Goal: Task Accomplishment & Management: Manage account settings

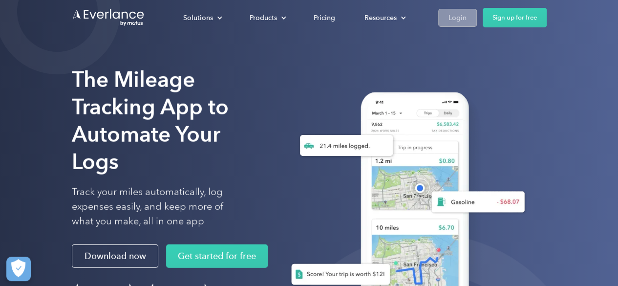
click at [461, 15] on div "Login" at bounding box center [457, 18] width 18 height 12
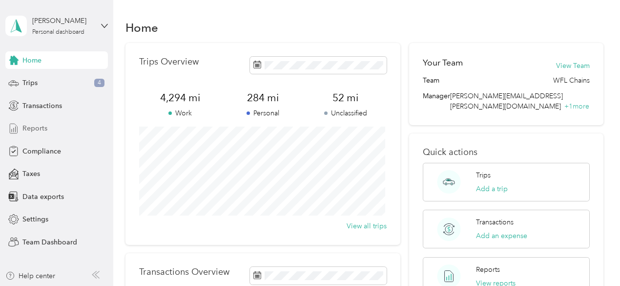
click at [32, 129] on span "Reports" at bounding box center [34, 128] width 25 height 10
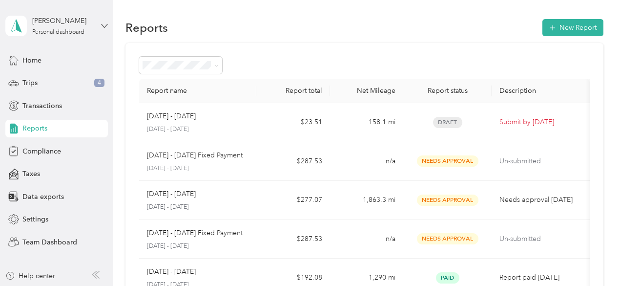
click at [103, 24] on icon at bounding box center [104, 25] width 7 height 7
click at [46, 77] on div "Team dashboard" at bounding box center [40, 77] width 52 height 10
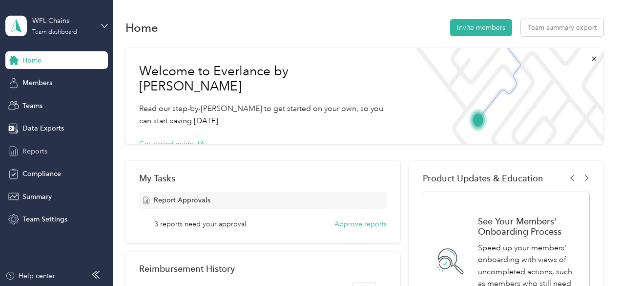
click at [34, 148] on span "Reports" at bounding box center [34, 151] width 25 height 10
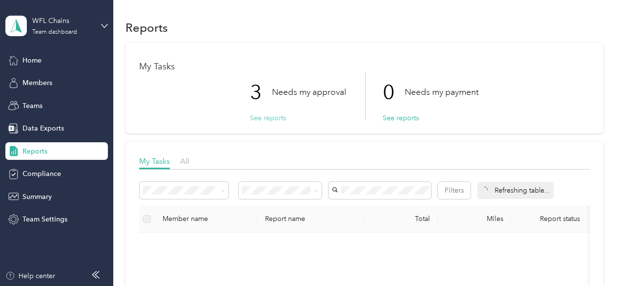
click at [262, 117] on button "See reports" at bounding box center [268, 118] width 36 height 10
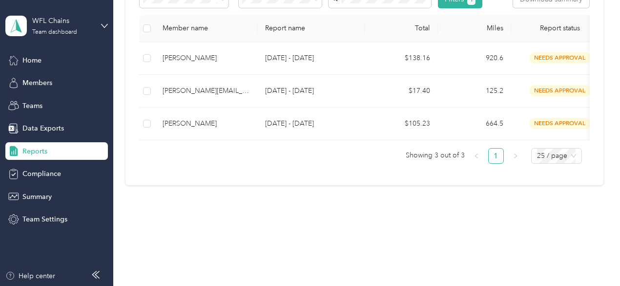
scroll to position [220, 0]
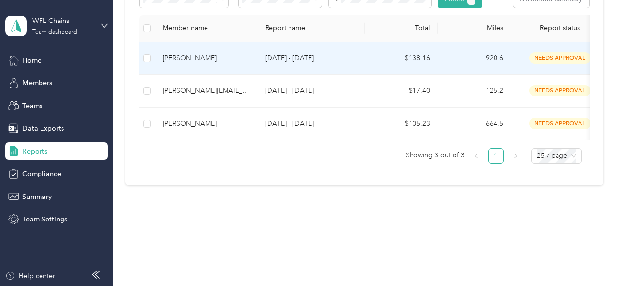
click at [193, 53] on div "[PERSON_NAME]" at bounding box center [206, 58] width 87 height 11
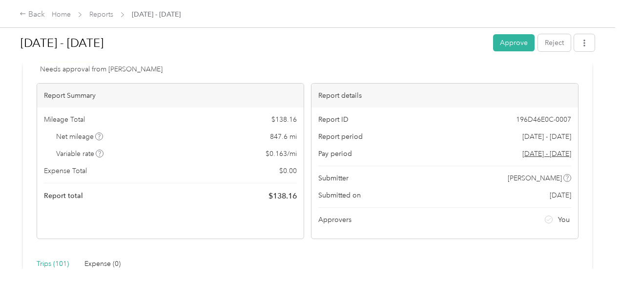
scroll to position [38, 0]
click at [506, 43] on button "Approve" at bounding box center [514, 42] width 42 height 17
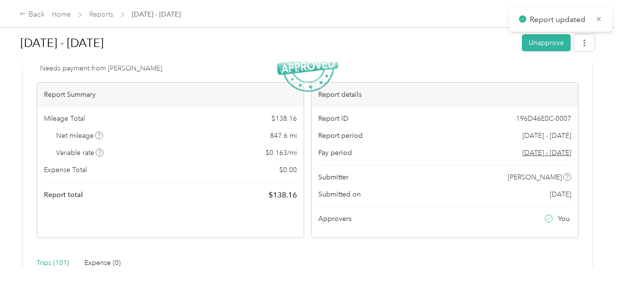
scroll to position [0, 0]
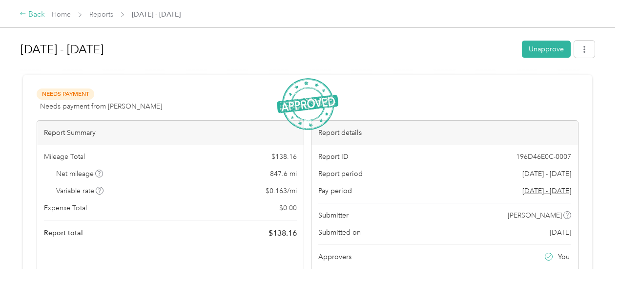
click at [33, 15] on div "Back" at bounding box center [32, 15] width 25 height 12
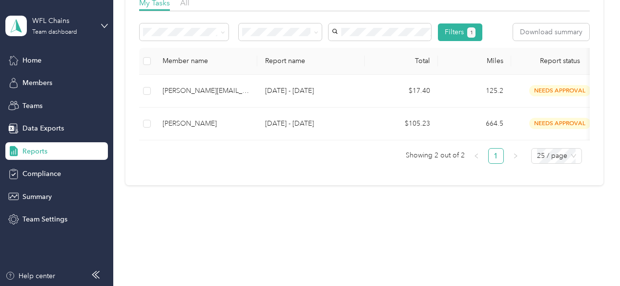
scroll to position [188, 0]
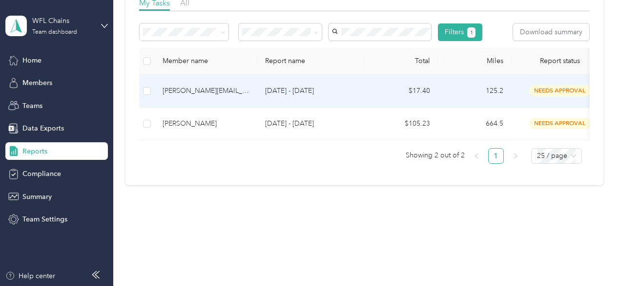
click at [198, 85] on div "[PERSON_NAME][EMAIL_ADDRESS][DOMAIN_NAME]" at bounding box center [206, 90] width 87 height 11
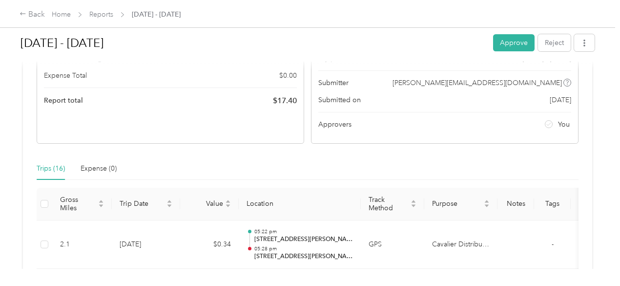
scroll to position [132, 0]
click at [28, 15] on div "Back" at bounding box center [32, 15] width 25 height 12
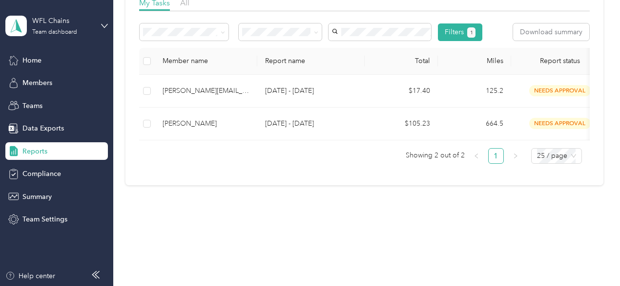
scroll to position [188, 0]
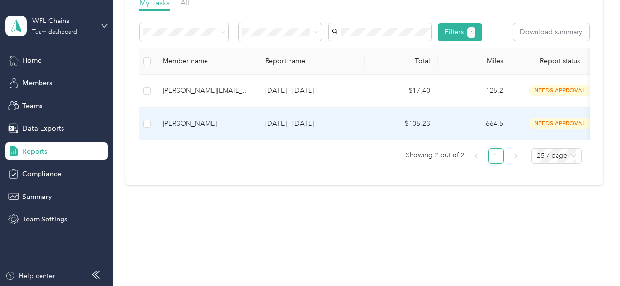
click at [193, 118] on div "[PERSON_NAME]" at bounding box center [206, 123] width 87 height 11
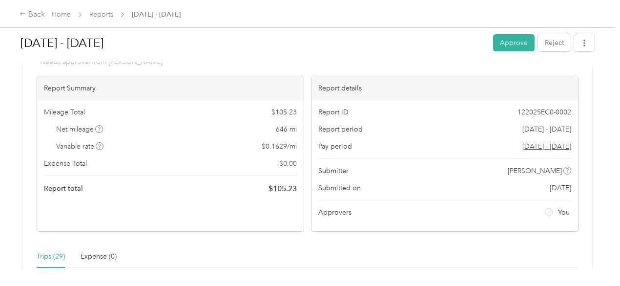
scroll to position [44, 0]
click at [513, 44] on button "Approve" at bounding box center [514, 42] width 42 height 17
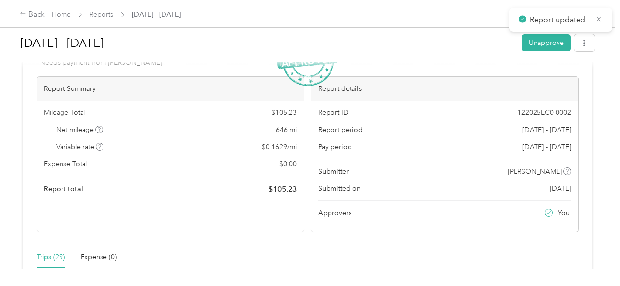
scroll to position [0, 0]
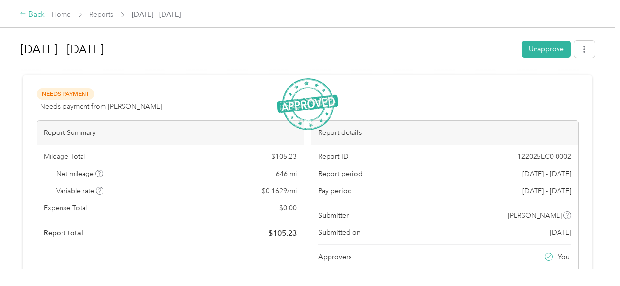
click at [34, 16] on div "Back" at bounding box center [32, 15] width 25 height 12
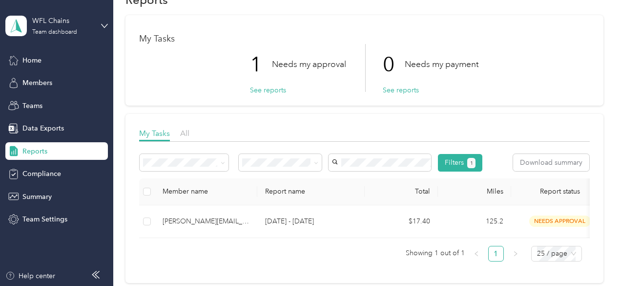
scroll to position [25, 0]
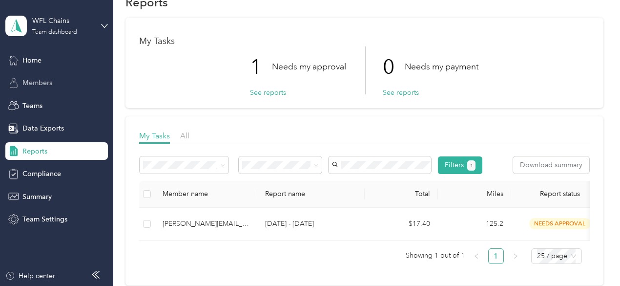
click at [37, 83] on span "Members" at bounding box center [37, 83] width 30 height 10
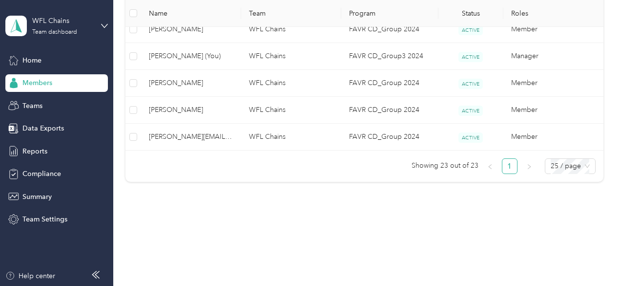
scroll to position [753, 0]
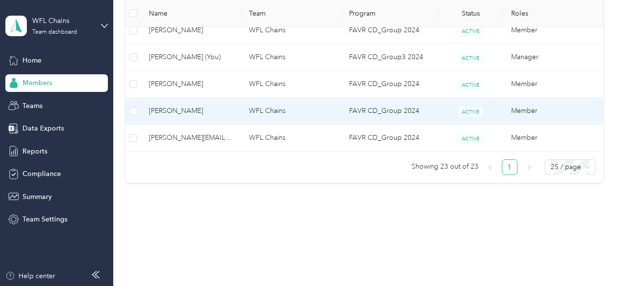
click at [175, 105] on span "[PERSON_NAME]" at bounding box center [191, 110] width 84 height 11
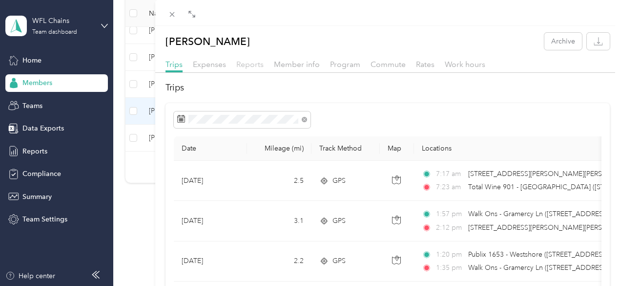
click at [264, 63] on span "Reports" at bounding box center [249, 64] width 27 height 9
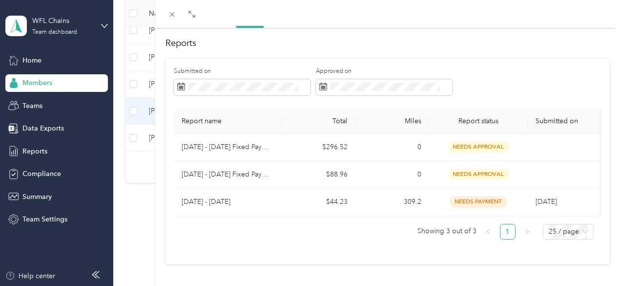
scroll to position [44, 0]
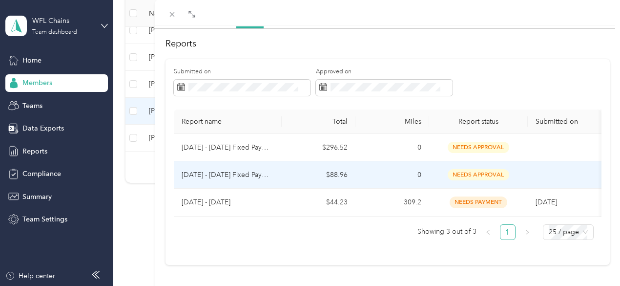
click at [274, 180] on p "[DATE] - [DATE] Fixed Payment" at bounding box center [228, 174] width 92 height 11
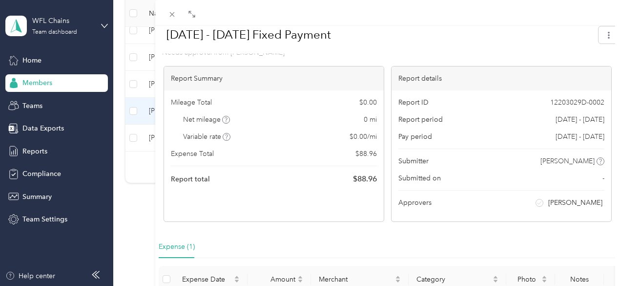
scroll to position [0, 0]
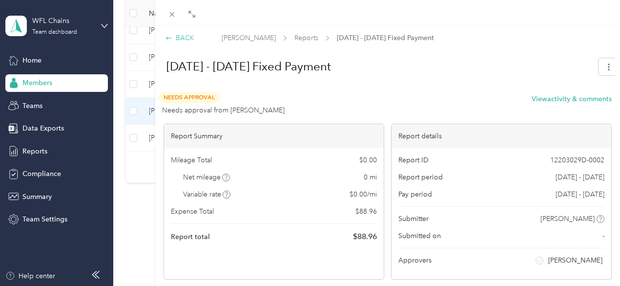
click at [194, 37] on div "BACK" at bounding box center [180, 38] width 29 height 10
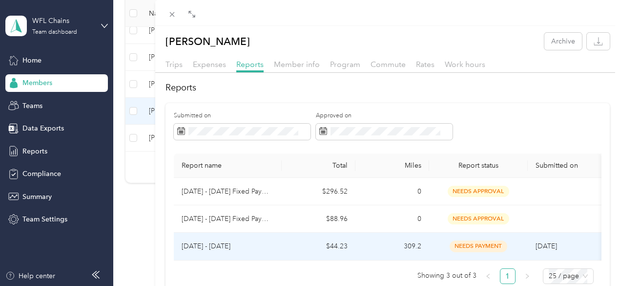
click at [274, 251] on p "[DATE] - [DATE]" at bounding box center [228, 246] width 92 height 11
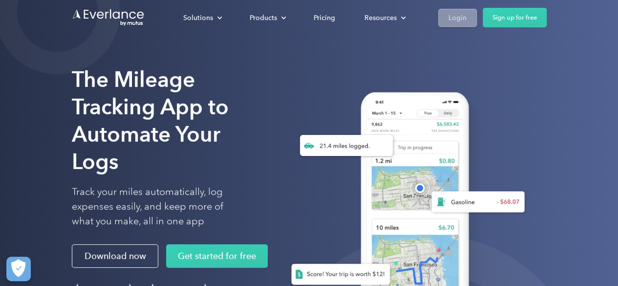
click at [446, 19] on link "Login" at bounding box center [457, 18] width 39 height 18
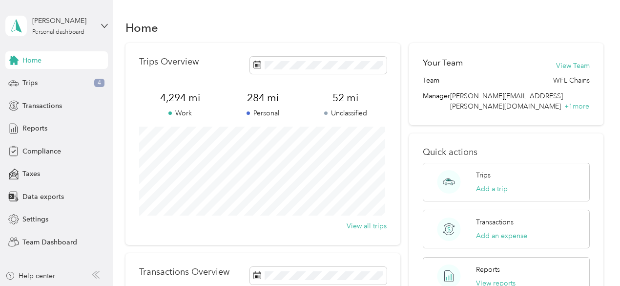
click at [104, 30] on div "Sean P. Audibert Personal dashboard" at bounding box center [56, 26] width 103 height 34
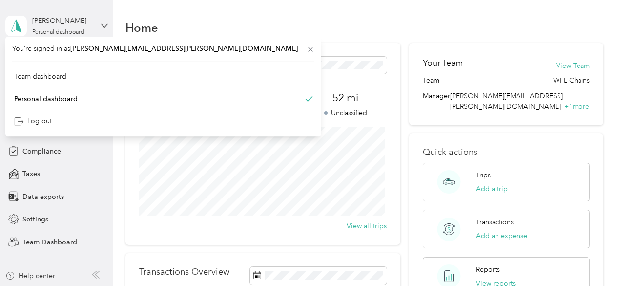
click at [104, 30] on div "Sean P. Audibert Personal dashboard" at bounding box center [56, 26] width 103 height 34
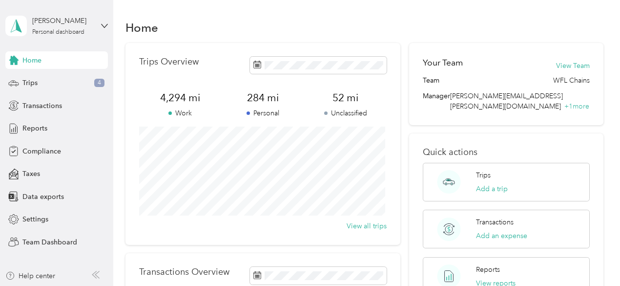
click at [104, 30] on div "Sean P. Audibert Personal dashboard" at bounding box center [56, 26] width 103 height 34
click at [55, 78] on div "Team dashboard" at bounding box center [40, 80] width 52 height 10
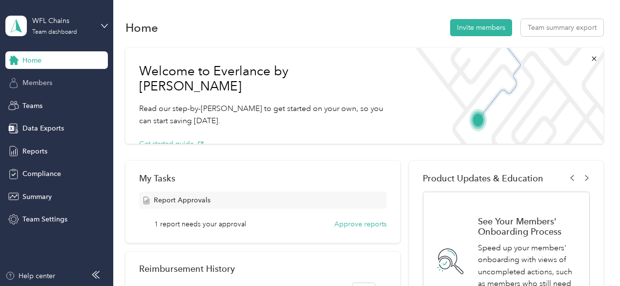
click at [38, 81] on span "Members" at bounding box center [37, 83] width 30 height 10
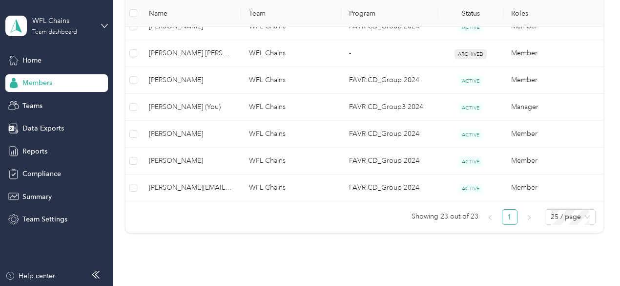
scroll to position [703, 0]
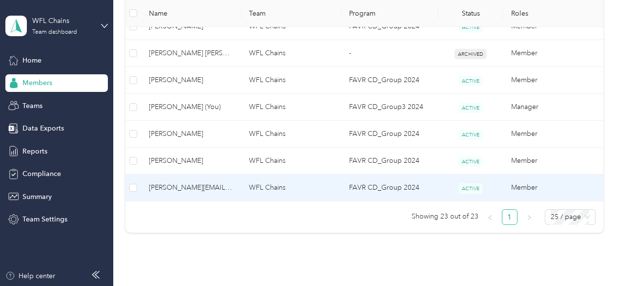
click at [182, 182] on span "[PERSON_NAME][EMAIL_ADDRESS][DOMAIN_NAME]" at bounding box center [191, 187] width 84 height 11
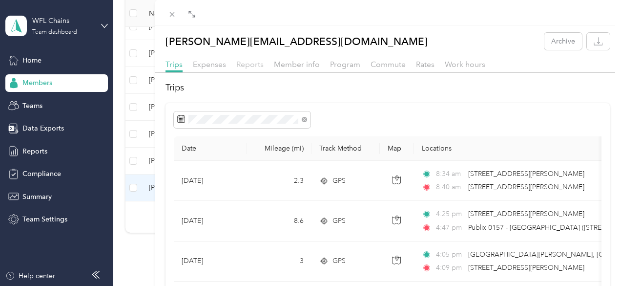
click at [264, 64] on span "Reports" at bounding box center [249, 64] width 27 height 9
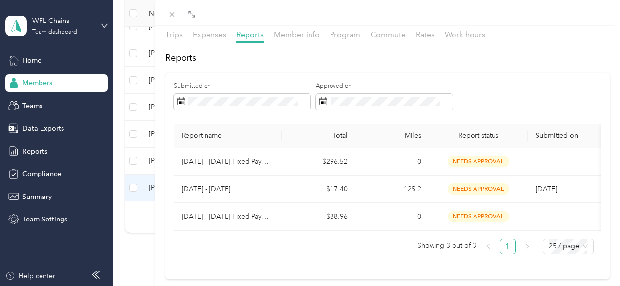
scroll to position [29, 0]
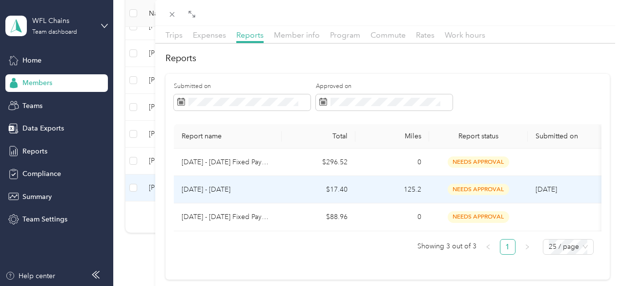
click at [274, 194] on p "[DATE] - [DATE]" at bounding box center [228, 189] width 92 height 11
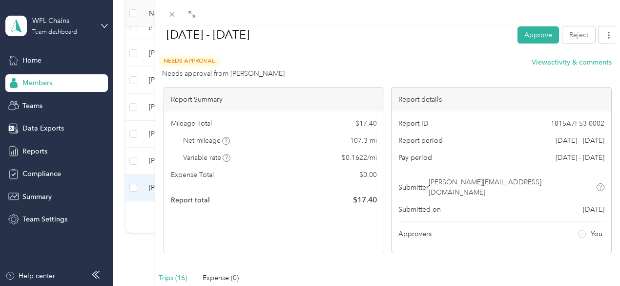
scroll to position [37, 0]
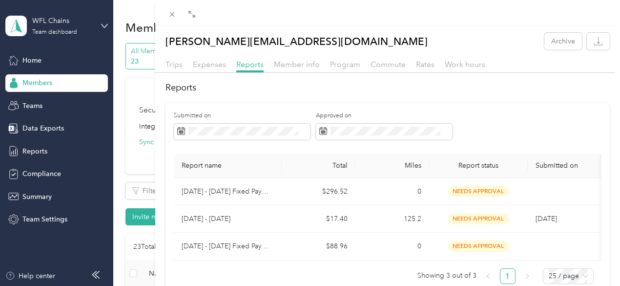
click at [35, 59] on div "joseph.wisdom@cavbeer.com Archive Trips Expenses Reports Member info Program Co…" at bounding box center [310, 143] width 620 height 286
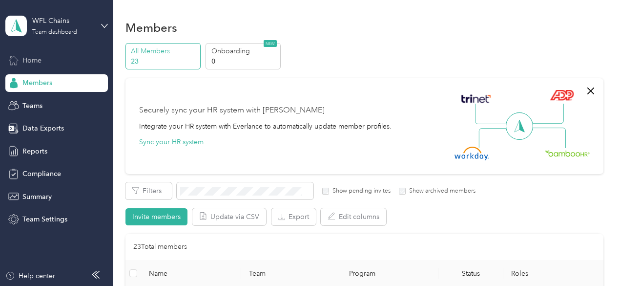
click at [33, 60] on span "Home" at bounding box center [31, 60] width 19 height 10
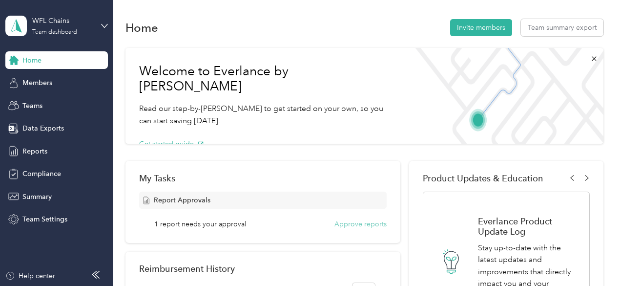
click at [350, 221] on button "Approve reports" at bounding box center [361, 224] width 52 height 10
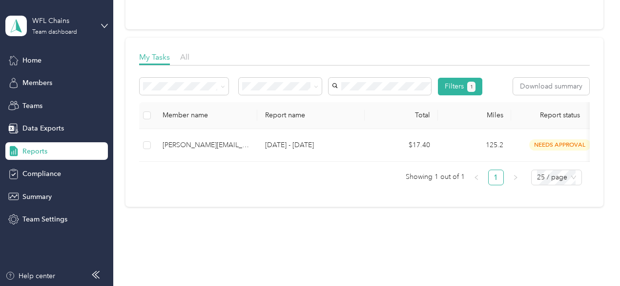
scroll to position [103, 0]
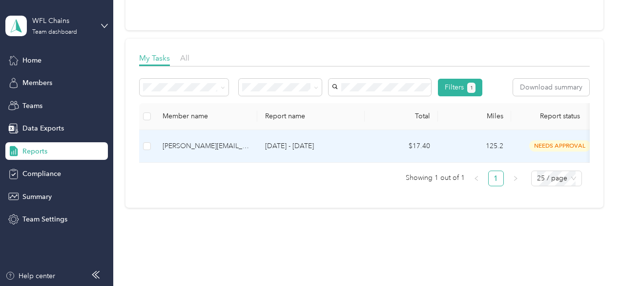
click at [198, 151] on div "joseph.wisdom@cavbeer.com" at bounding box center [206, 146] width 87 height 11
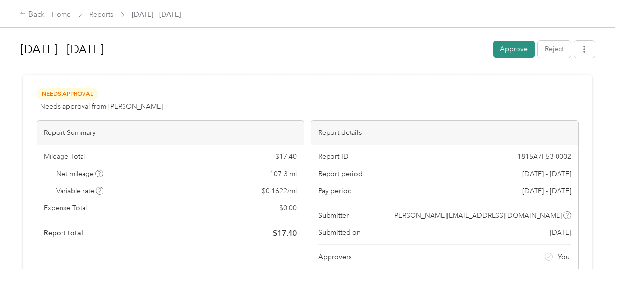
click at [510, 51] on button "Approve" at bounding box center [514, 49] width 42 height 17
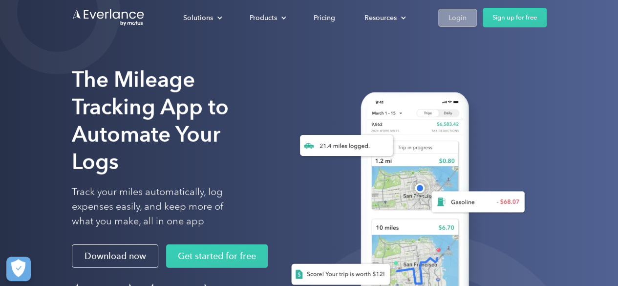
click at [459, 21] on div "Login" at bounding box center [457, 18] width 18 height 12
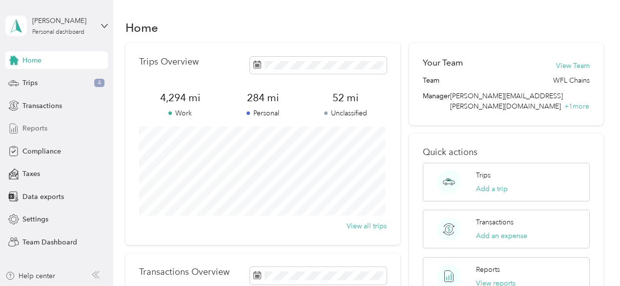
click at [32, 128] on span "Reports" at bounding box center [34, 128] width 25 height 10
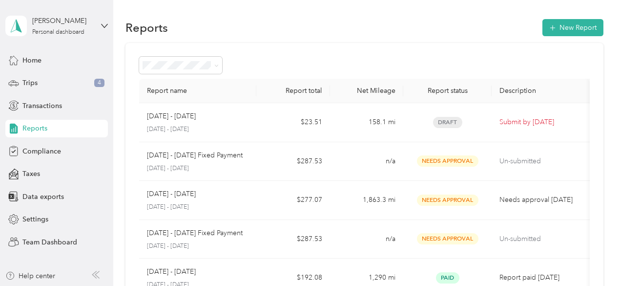
click at [103, 29] on div "[PERSON_NAME] Personal dashboard" at bounding box center [56, 26] width 103 height 34
click at [54, 78] on div "Team dashboard" at bounding box center [40, 80] width 52 height 10
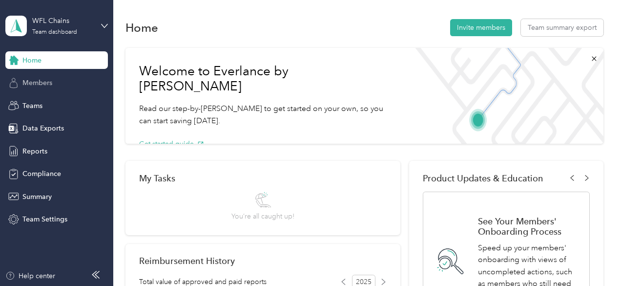
click at [36, 85] on span "Members" at bounding box center [37, 83] width 30 height 10
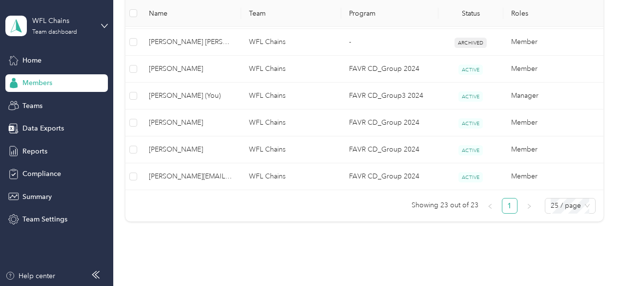
scroll to position [755, 0]
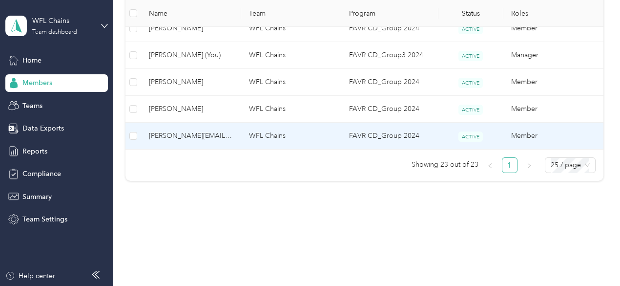
click at [202, 131] on span "[PERSON_NAME][EMAIL_ADDRESS][DOMAIN_NAME]" at bounding box center [191, 135] width 84 height 11
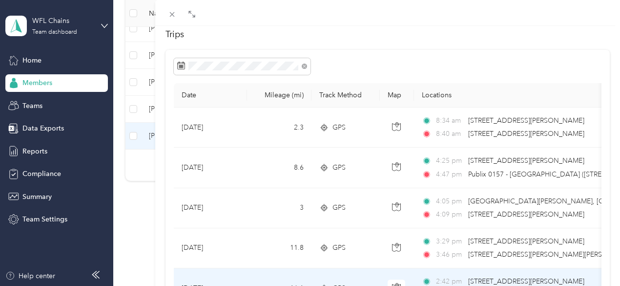
scroll to position [47, 0]
